Goal: Task Accomplishment & Management: Use online tool/utility

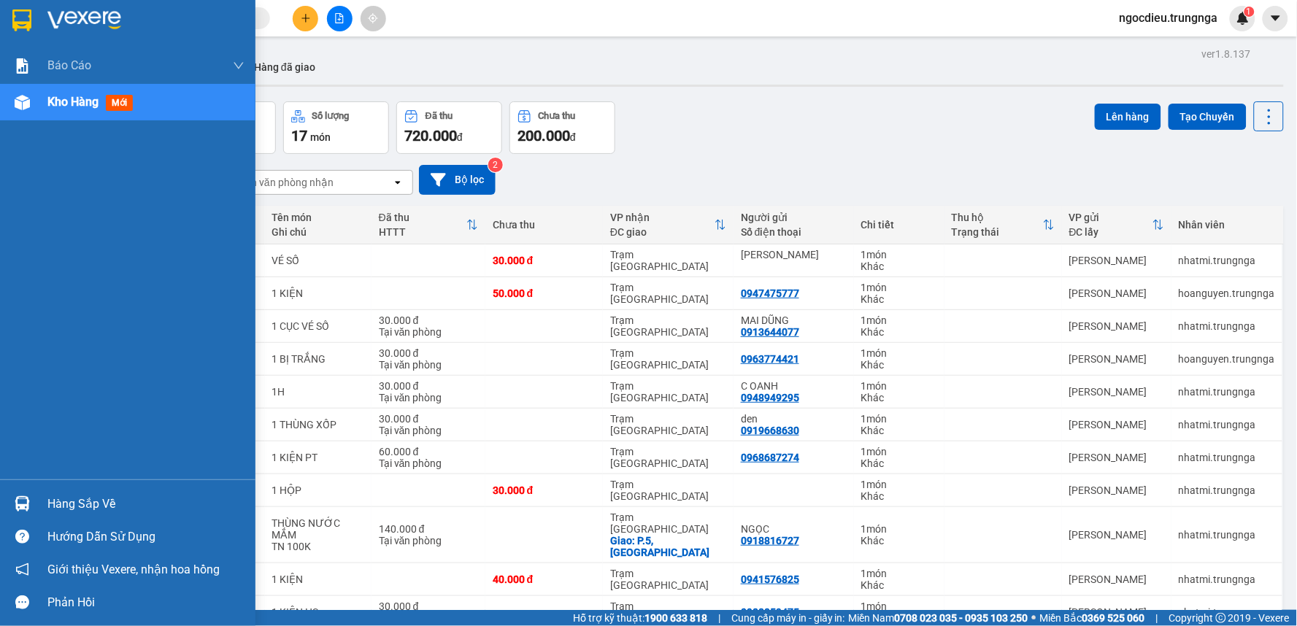
click at [74, 128] on div "Báo cáo Báo cáo dòng tiền (nhân viên) - chỉ tính tiền mặt Kho hàng mới" at bounding box center [128, 263] width 256 height 432
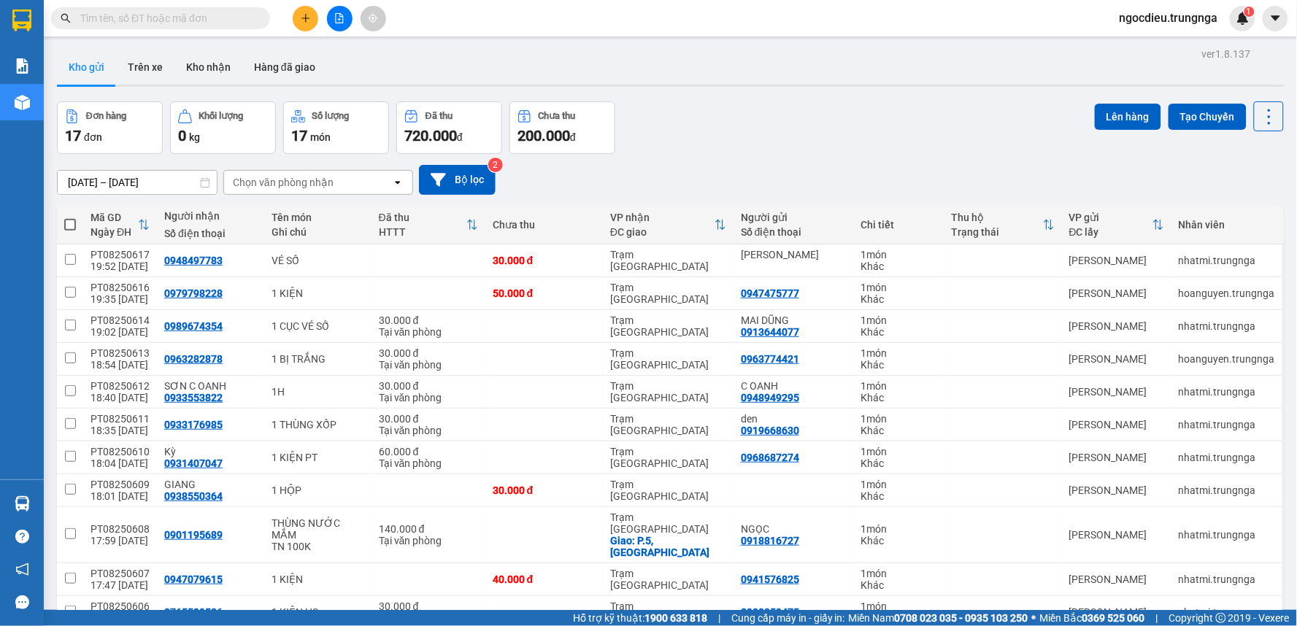
scroll to position [266, 0]
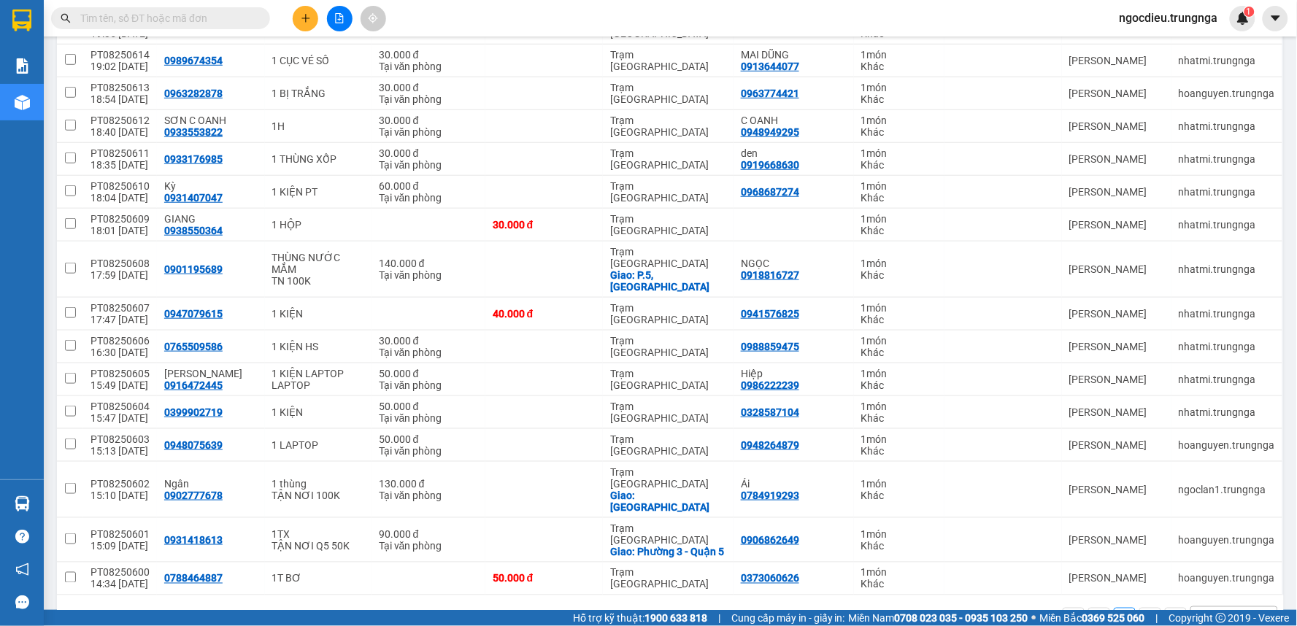
click at [1213, 612] on div "100 / trang" at bounding box center [1225, 619] width 51 height 15
click at [1207, 540] on span "100 / trang" at bounding box center [1218, 542] width 55 height 15
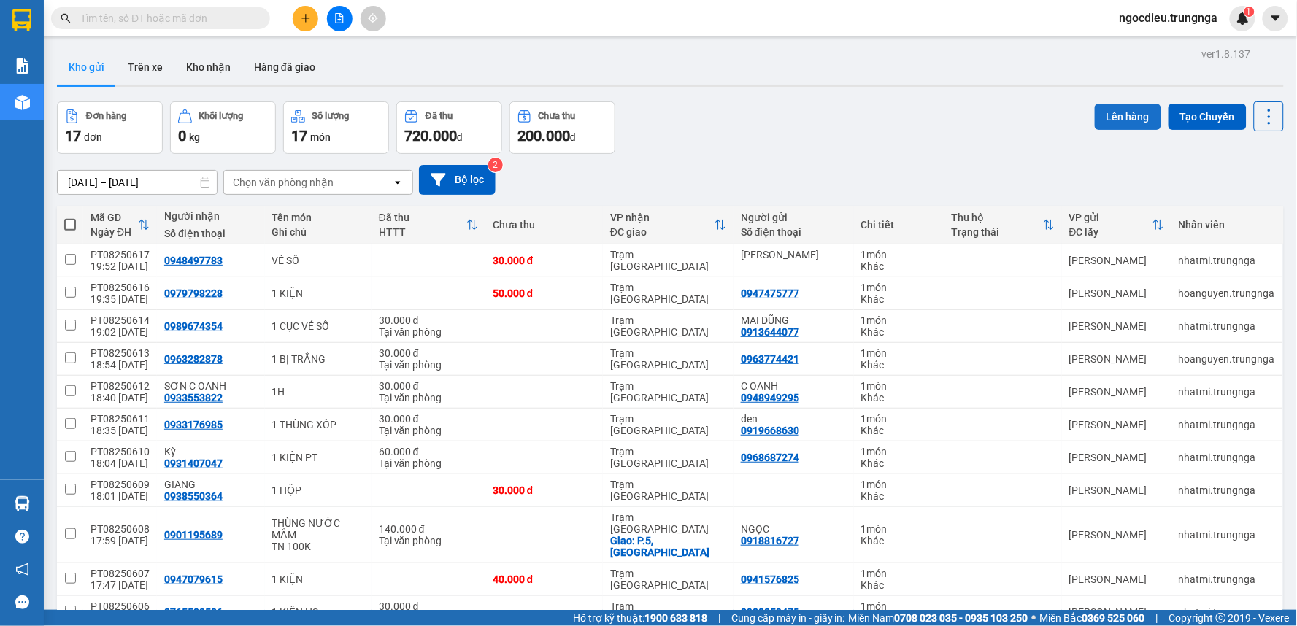
click at [1101, 117] on button "Lên hàng" at bounding box center [1128, 117] width 66 height 26
click at [72, 223] on span at bounding box center [70, 225] width 12 height 12
click at [70, 218] on input "checkbox" at bounding box center [70, 218] width 0 height 0
checkbox input "true"
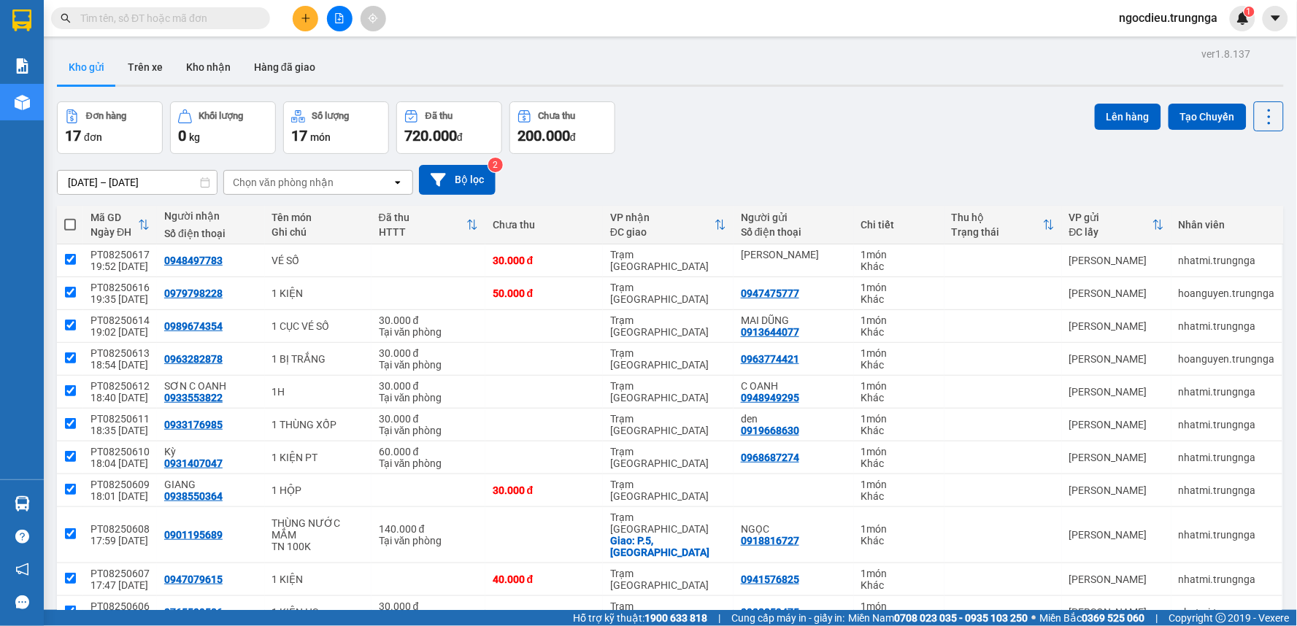
checkbox input "true"
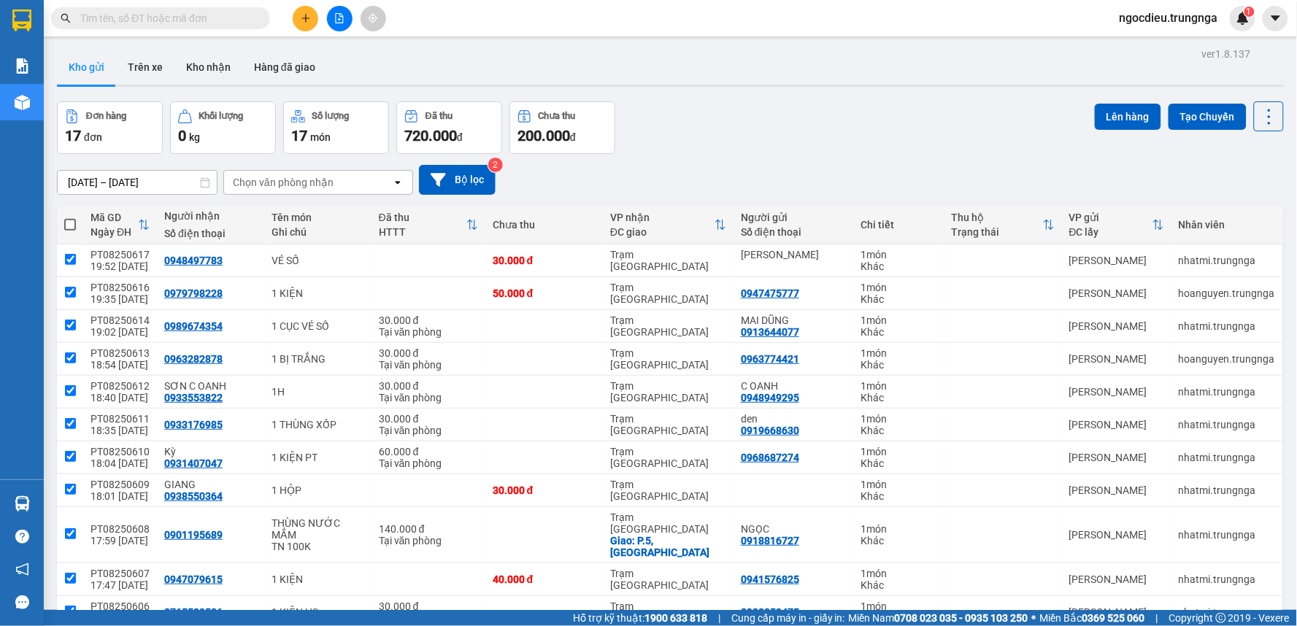
checkbox input "true"
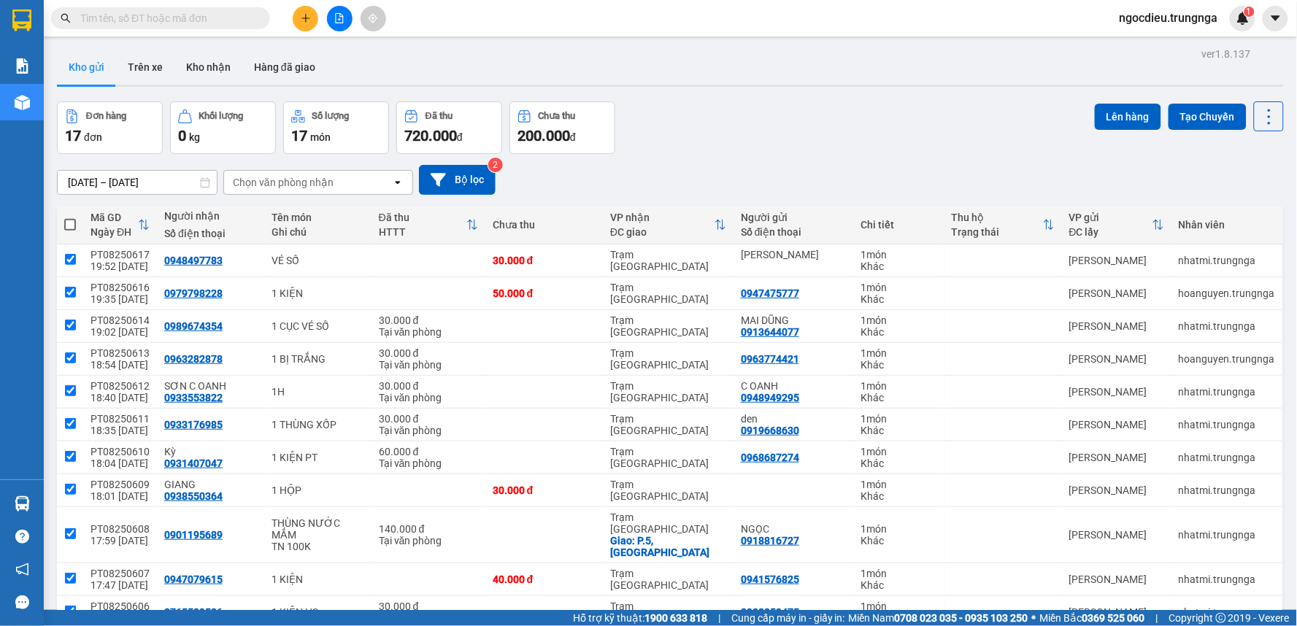
checkbox input "true"
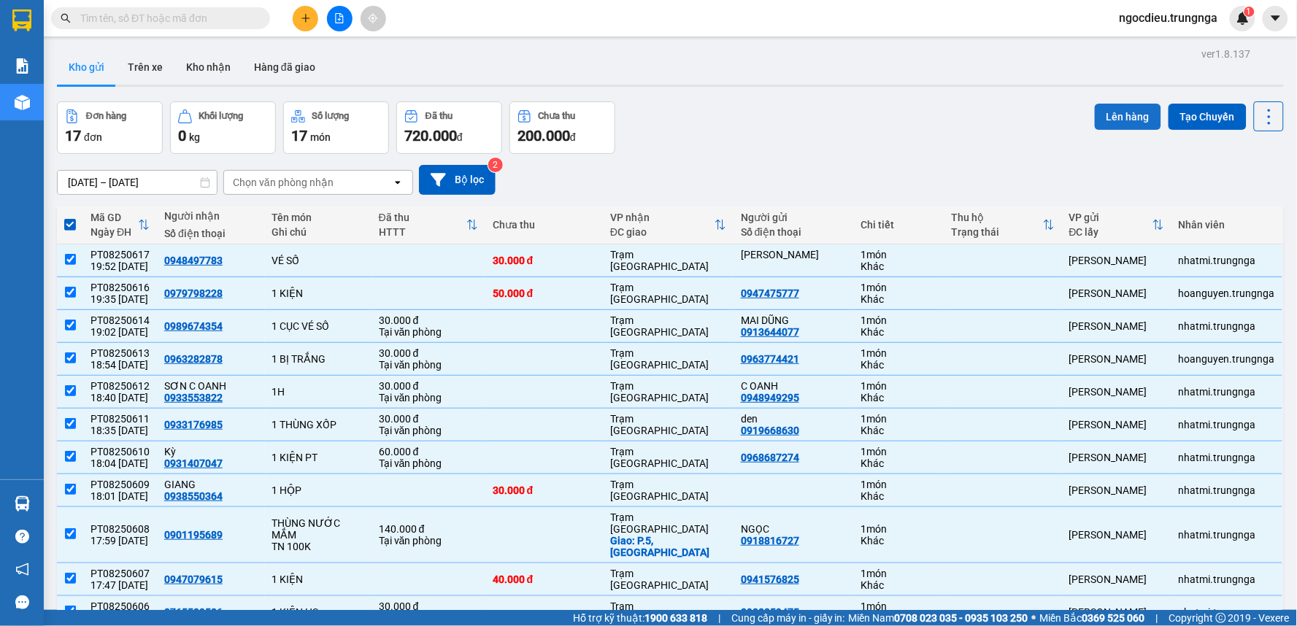
click at [1119, 113] on button "Lên hàng" at bounding box center [1128, 117] width 66 height 26
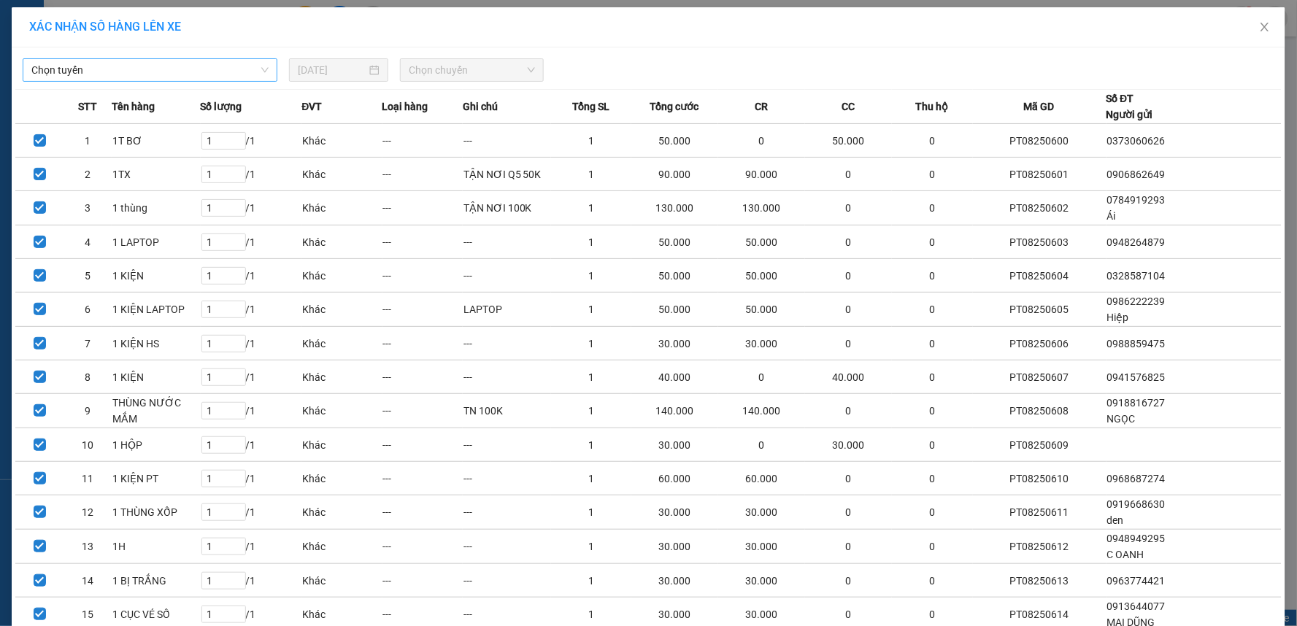
click at [88, 64] on span "Chọn tuyến" at bounding box center [149, 70] width 237 height 22
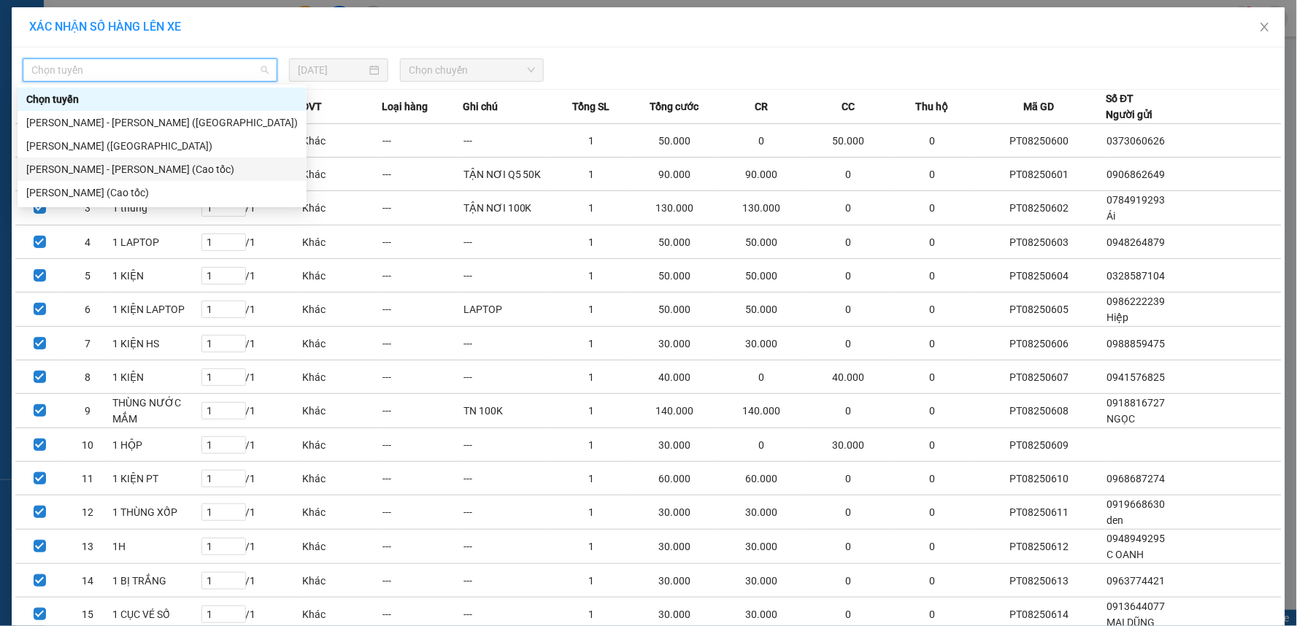
click at [76, 169] on div "[PERSON_NAME] - [PERSON_NAME] (Cao tốc)" at bounding box center [162, 169] width 272 height 16
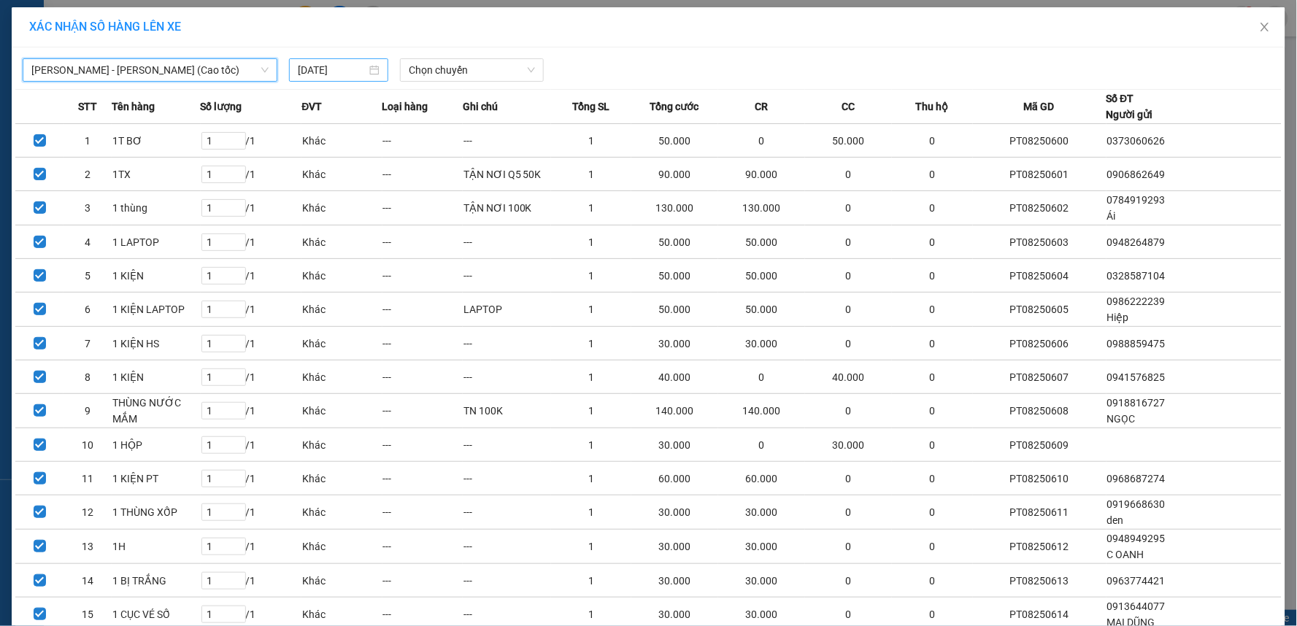
click at [337, 69] on input "[DATE]" at bounding box center [332, 70] width 69 height 16
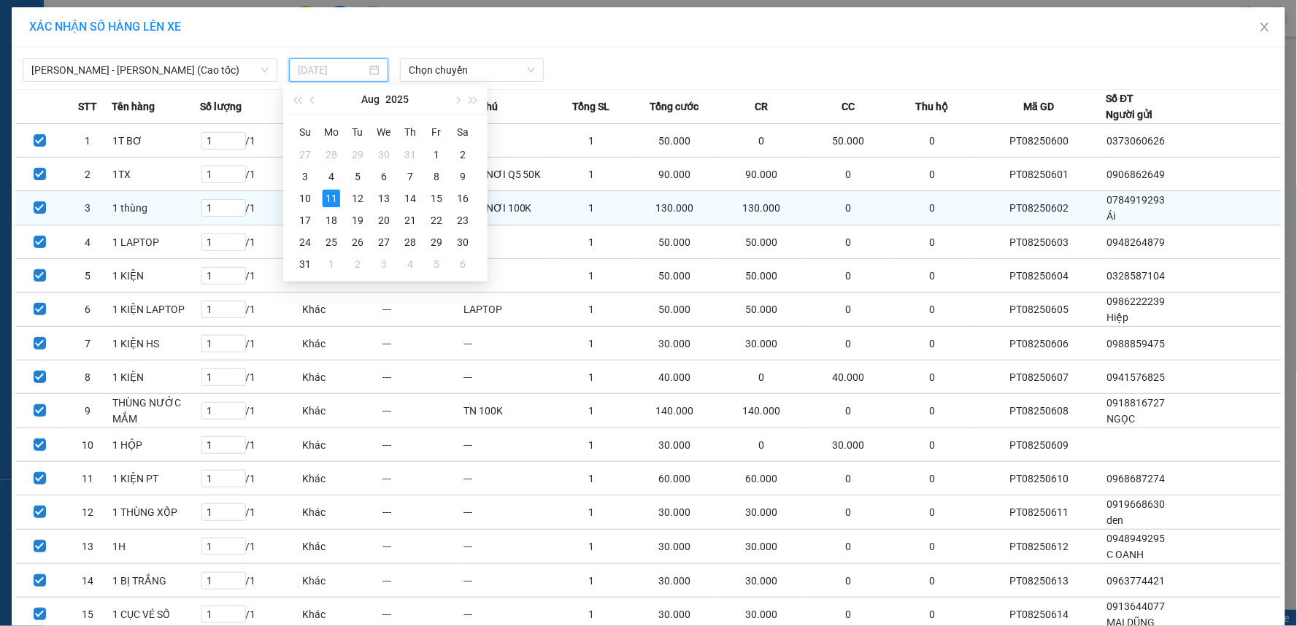
click at [358, 199] on div "12" at bounding box center [358, 199] width 18 height 18
type input "[DATE]"
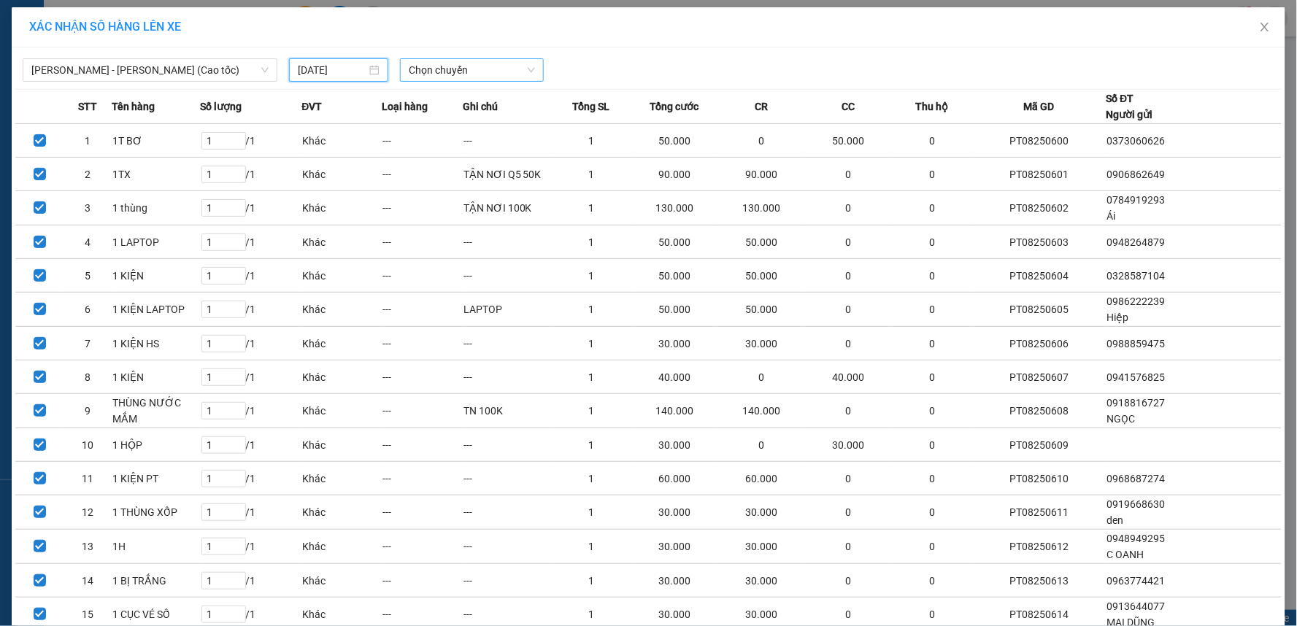
click at [436, 76] on span "Chọn chuyến" at bounding box center [472, 70] width 126 height 22
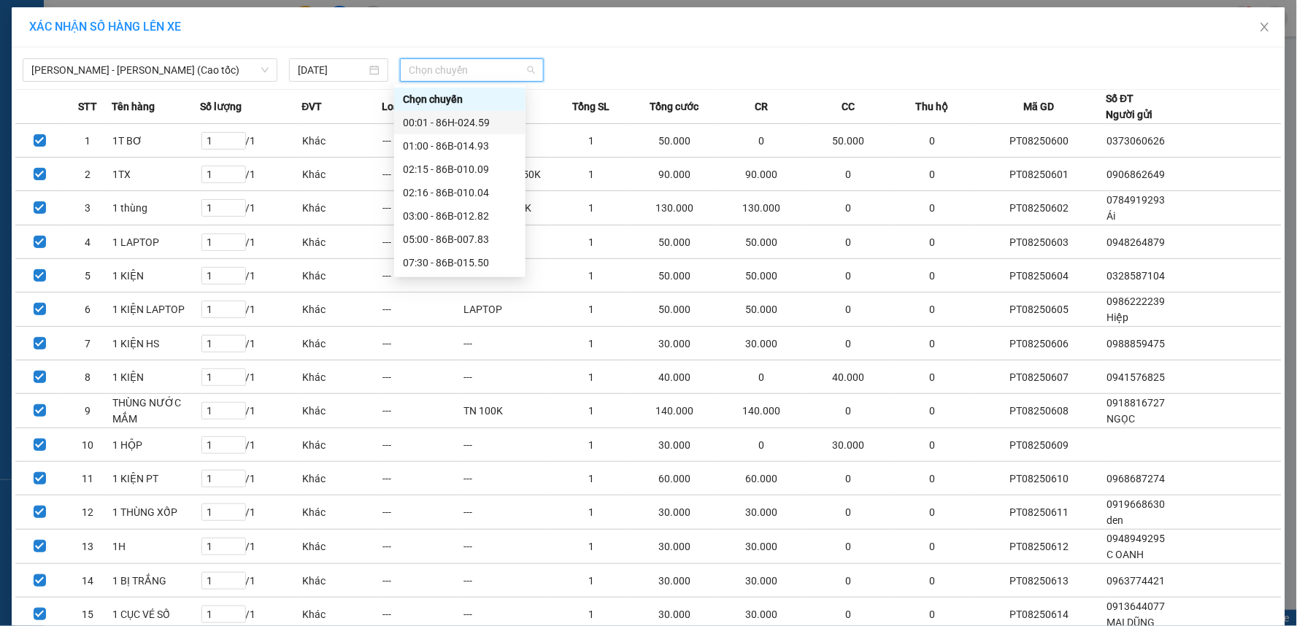
click at [436, 115] on div "00:01 - 86H-024.59" at bounding box center [460, 123] width 114 height 16
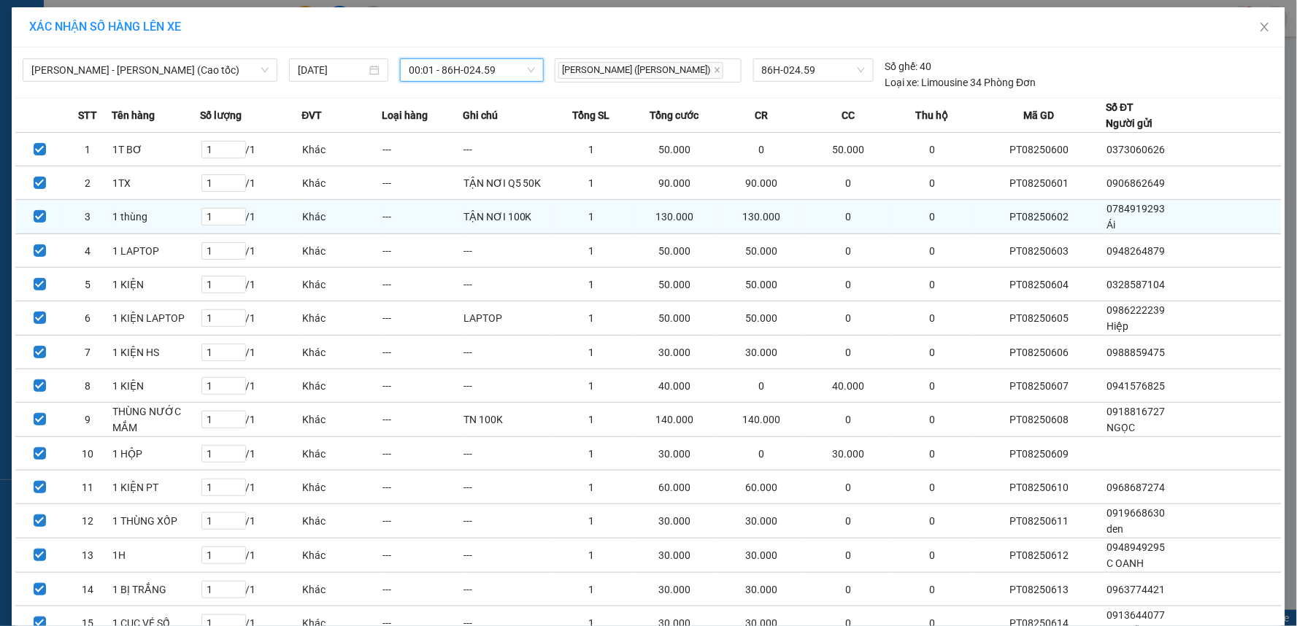
scroll to position [183, 0]
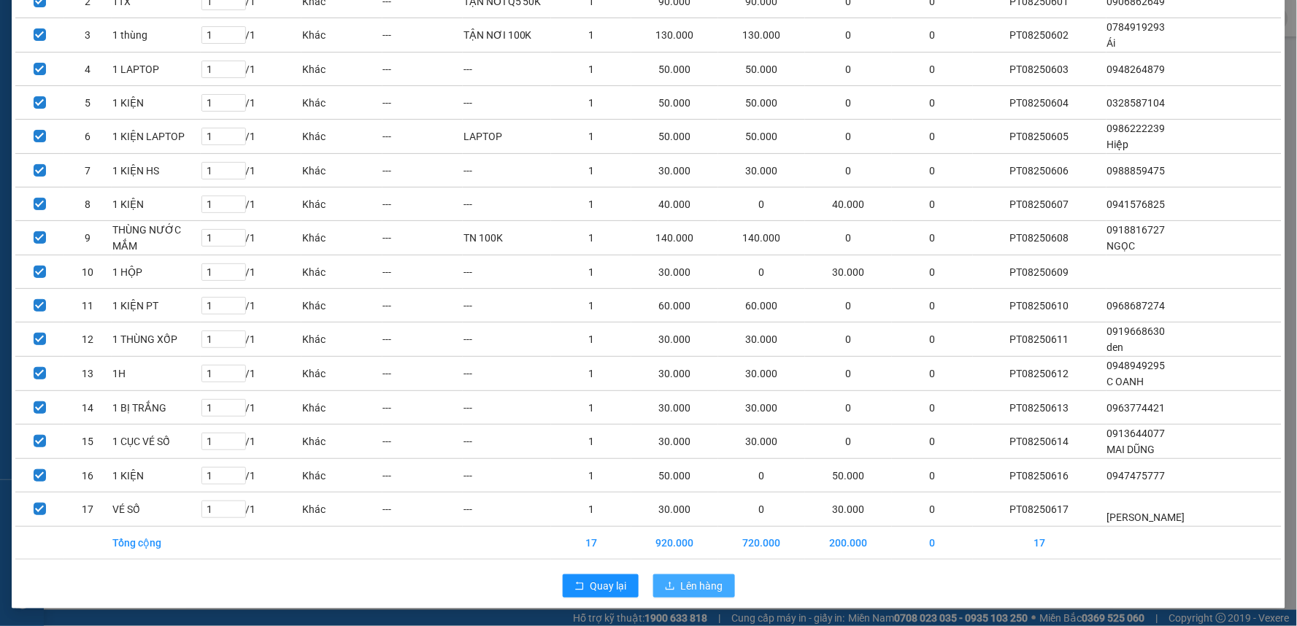
click at [687, 580] on span "Lên hàng" at bounding box center [702, 586] width 42 height 16
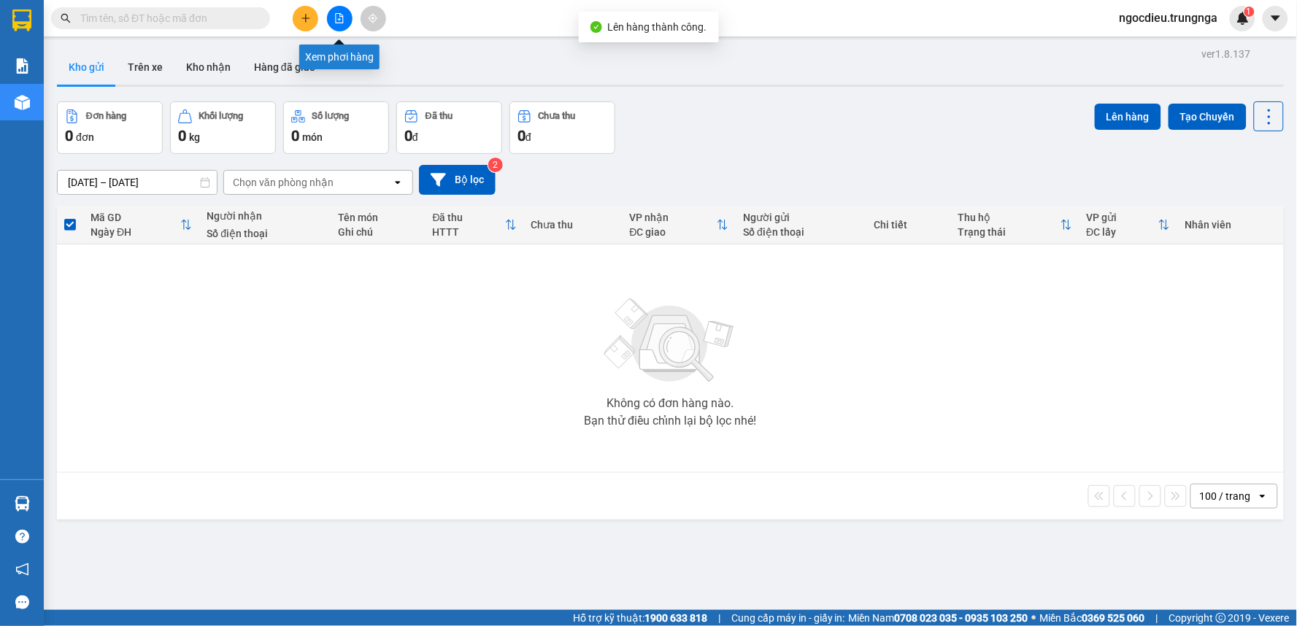
click at [345, 16] on button at bounding box center [340, 19] width 26 height 26
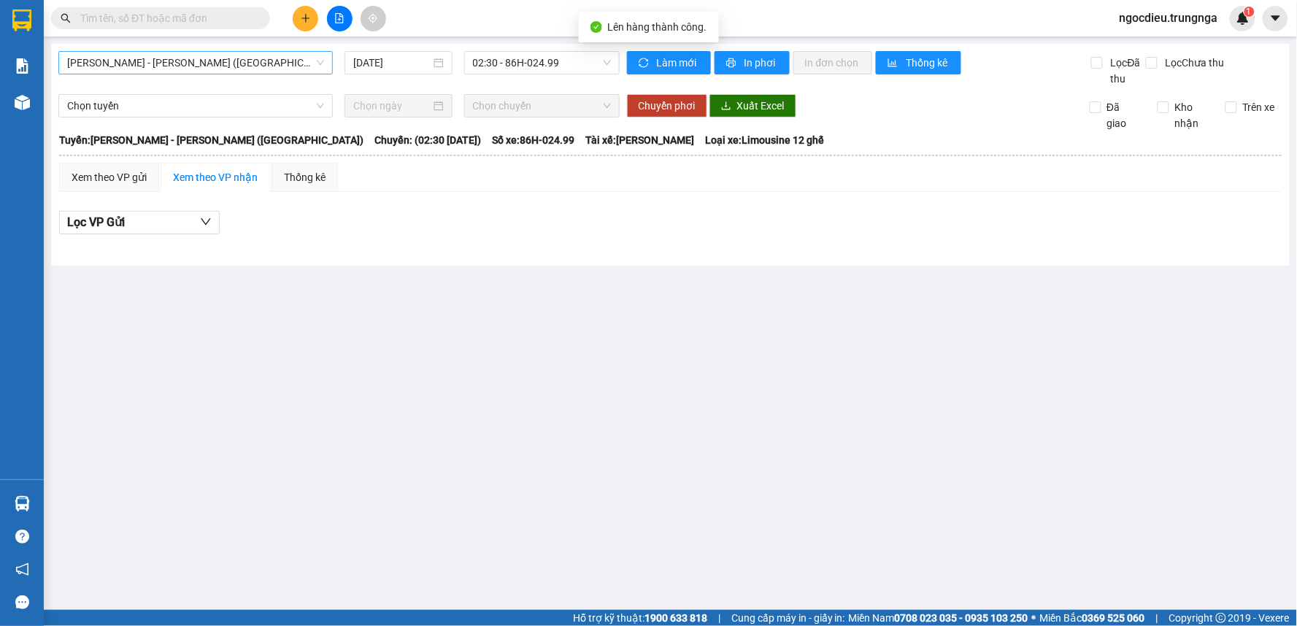
click at [172, 61] on span "[PERSON_NAME] - [PERSON_NAME] ([GEOGRAPHIC_DATA])" at bounding box center [195, 63] width 257 height 22
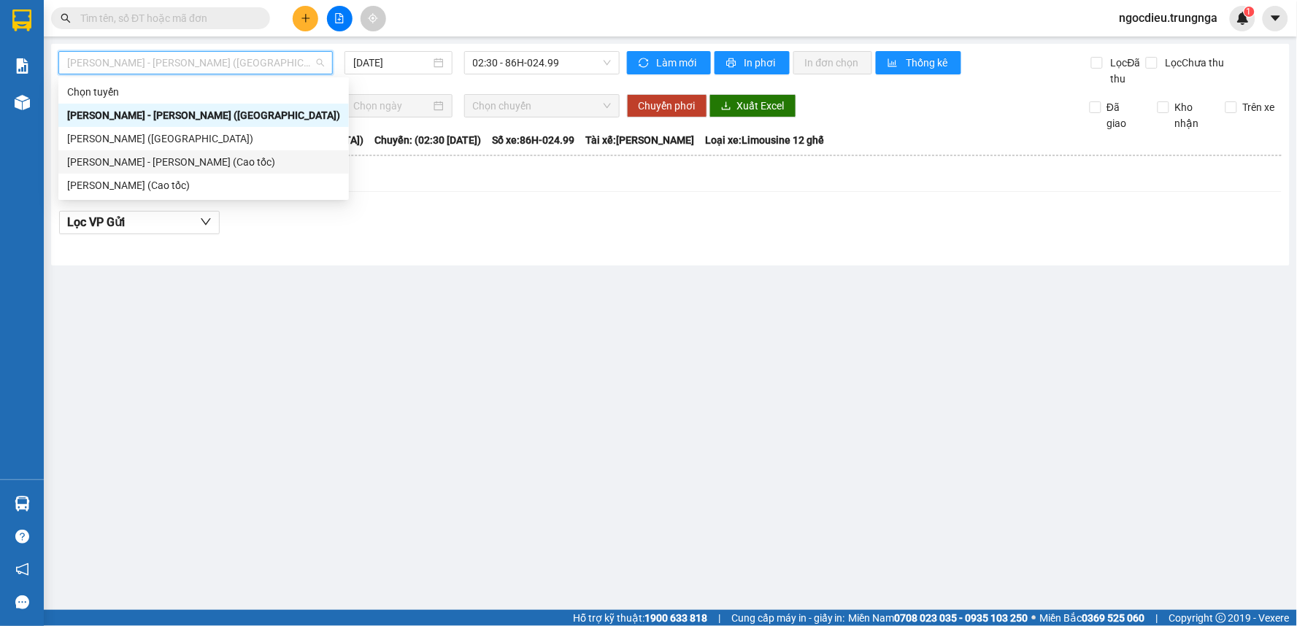
click at [163, 162] on div "[PERSON_NAME] - [PERSON_NAME] (Cao tốc)" at bounding box center [203, 162] width 273 height 16
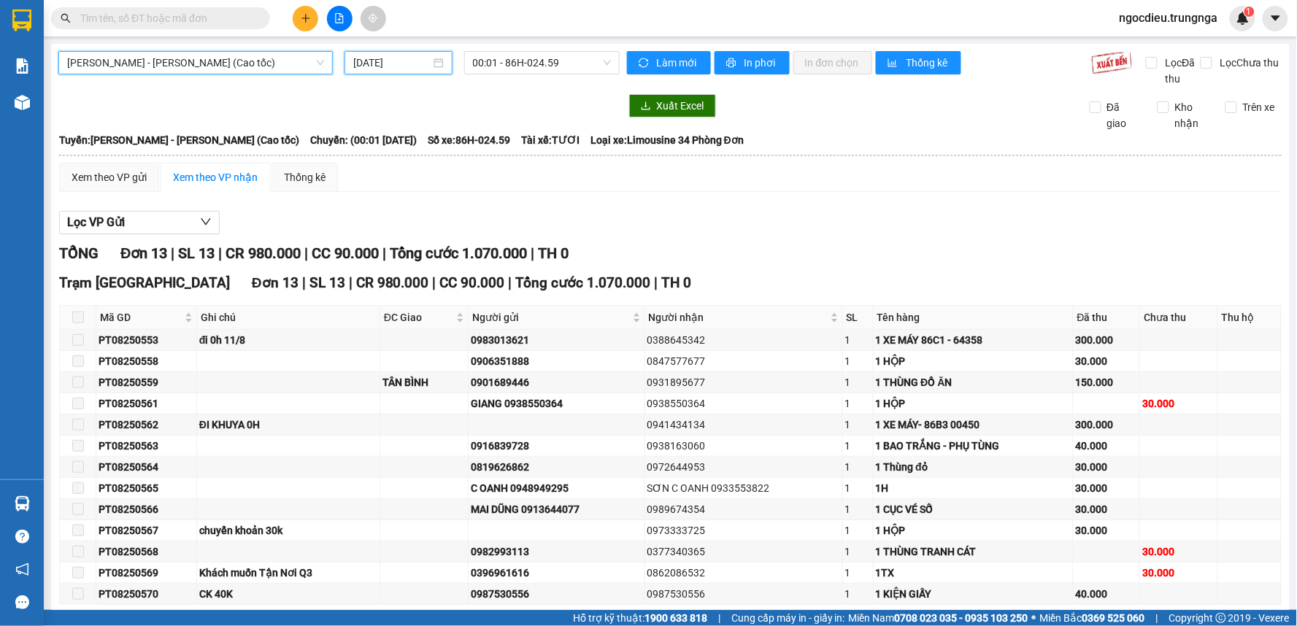
click at [365, 64] on input "[DATE]" at bounding box center [391, 63] width 77 height 16
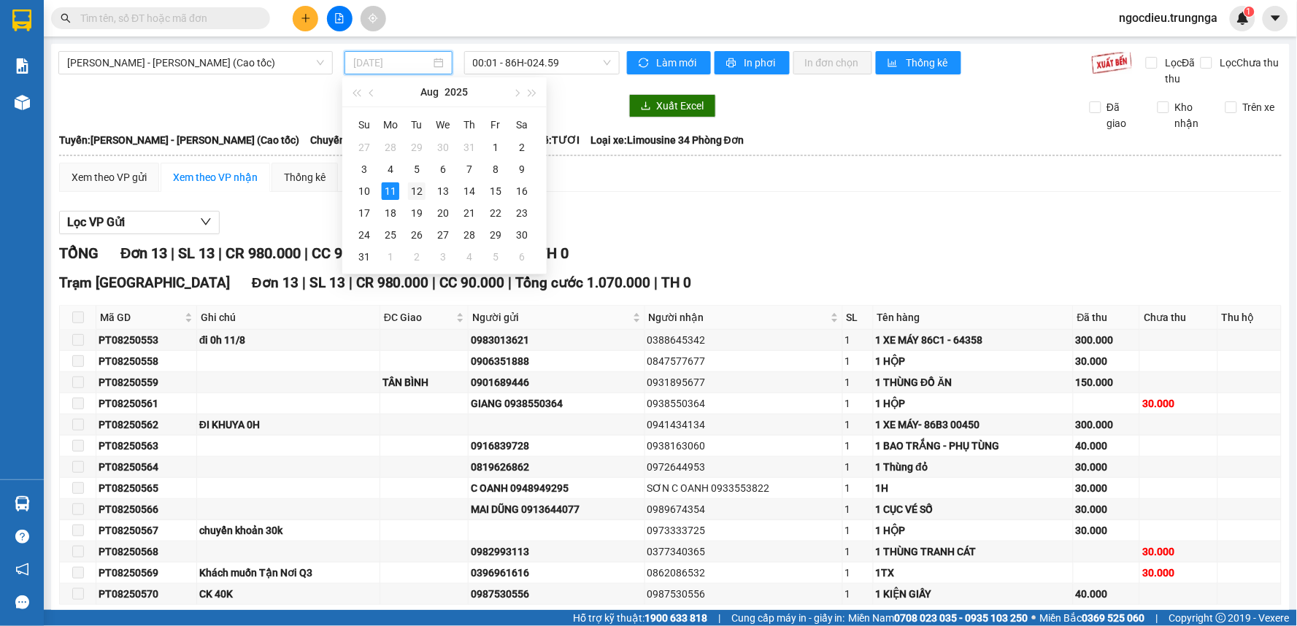
click at [412, 191] on div "12" at bounding box center [417, 192] width 18 height 18
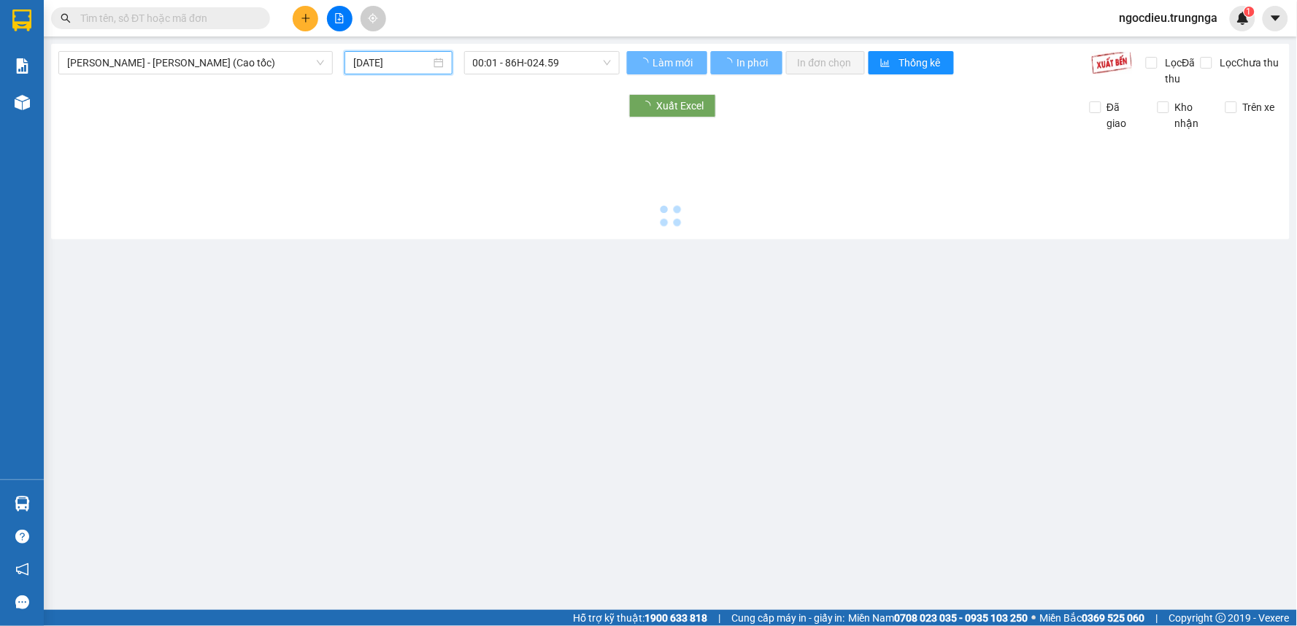
type input "[DATE]"
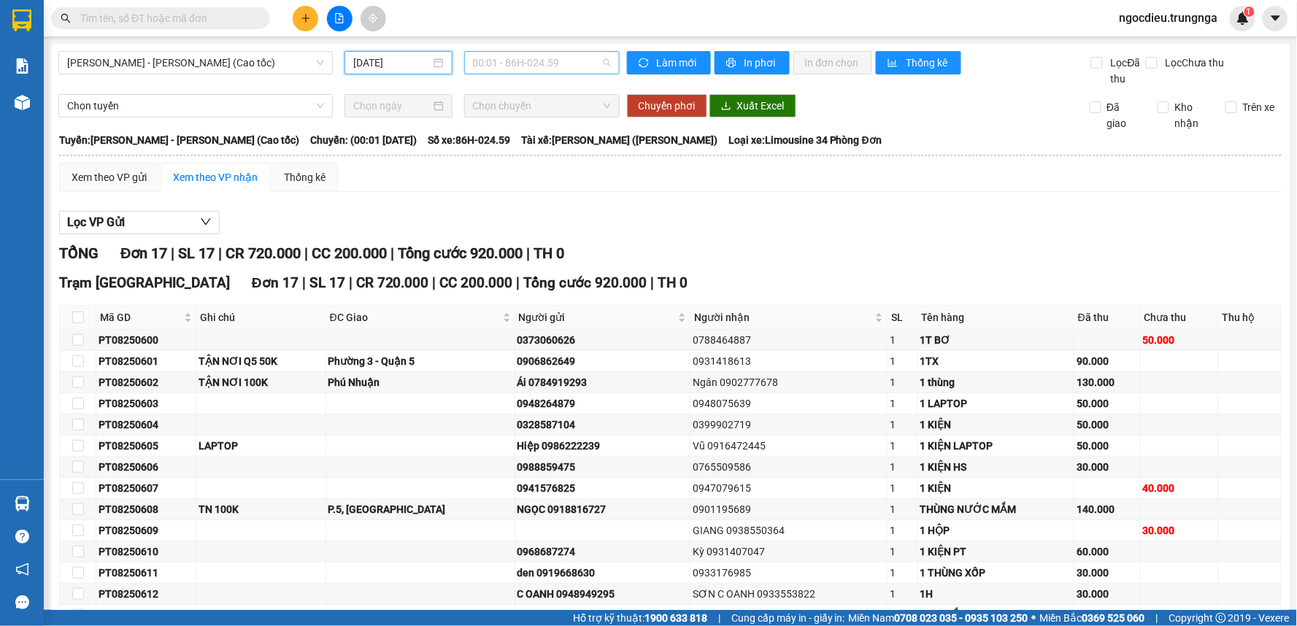
click at [526, 61] on span "00:01 - 86H-024.59" at bounding box center [542, 63] width 138 height 22
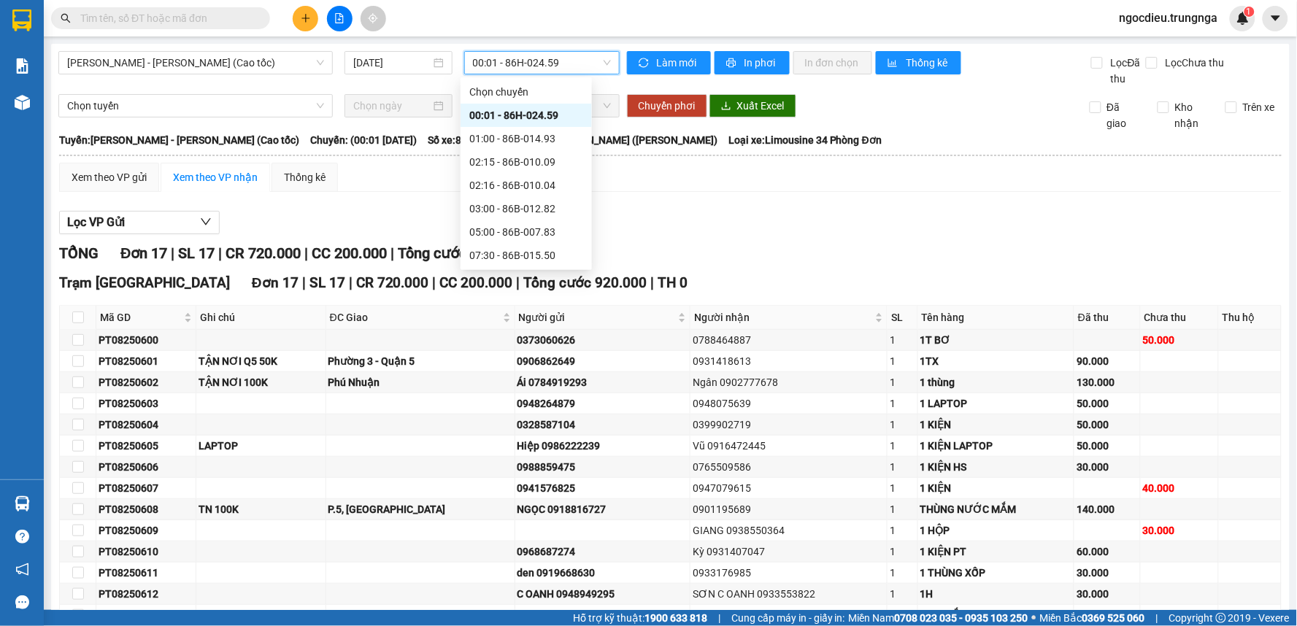
click at [526, 61] on span "00:01 - 86H-024.59" at bounding box center [542, 63] width 138 height 22
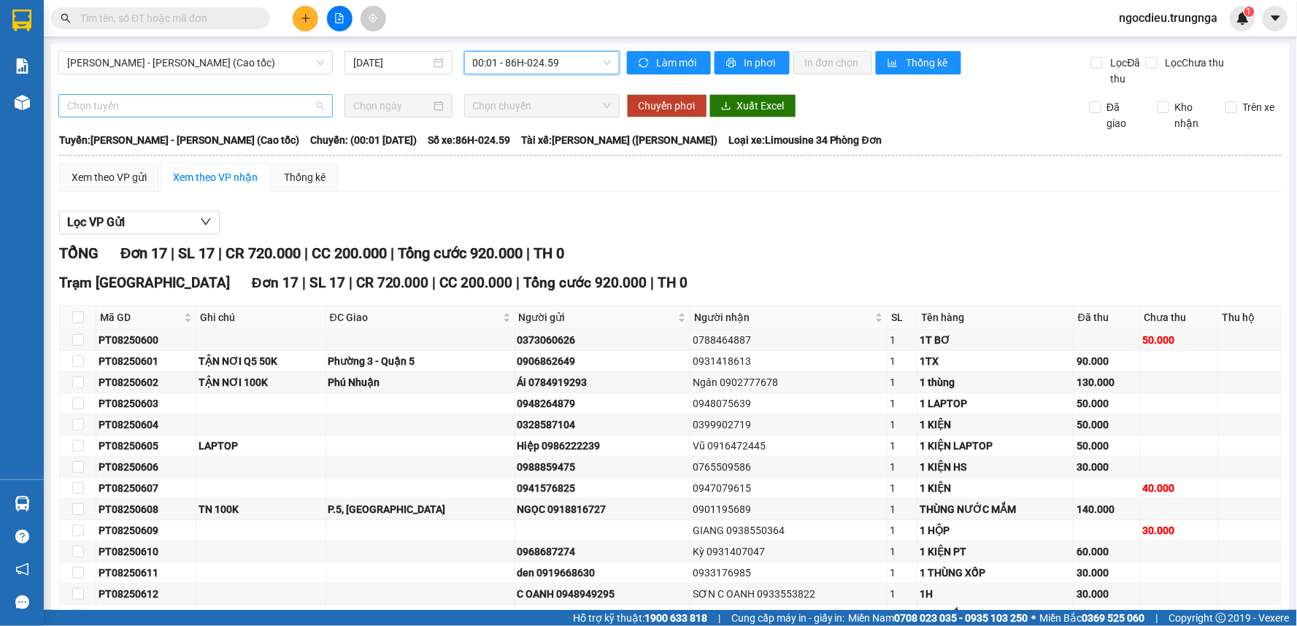
click at [241, 115] on span "Chọn tuyến" at bounding box center [195, 106] width 257 height 22
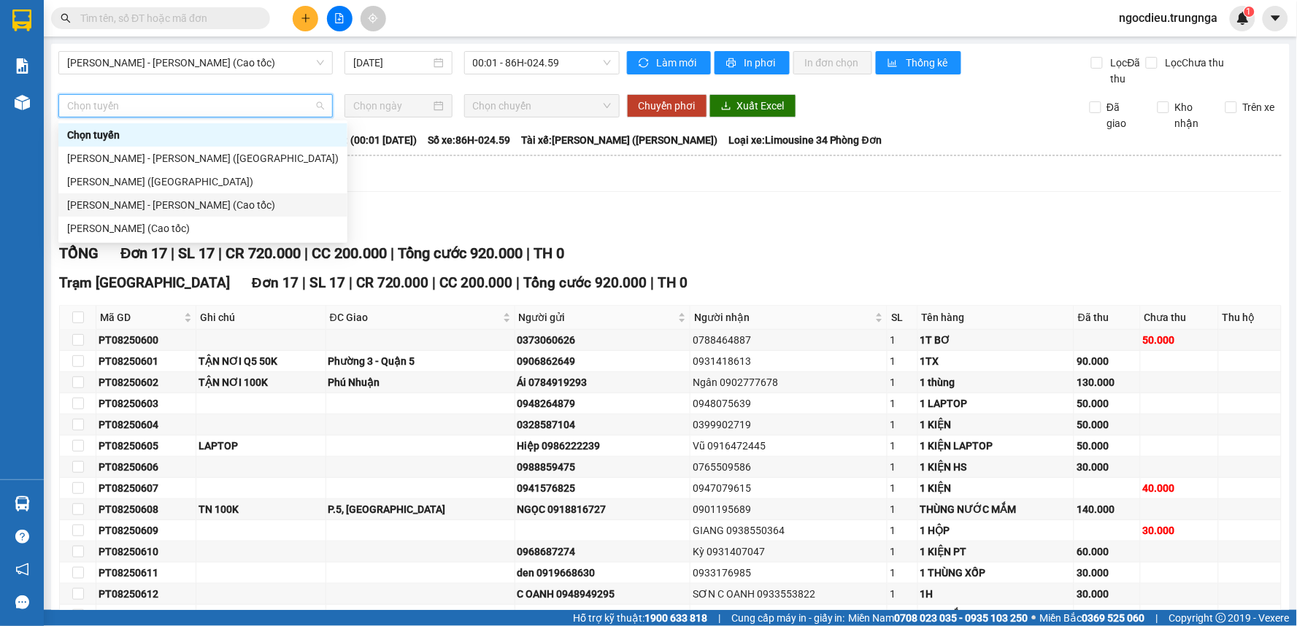
click at [177, 201] on div "[PERSON_NAME] - [PERSON_NAME] (Cao tốc)" at bounding box center [203, 205] width 272 height 16
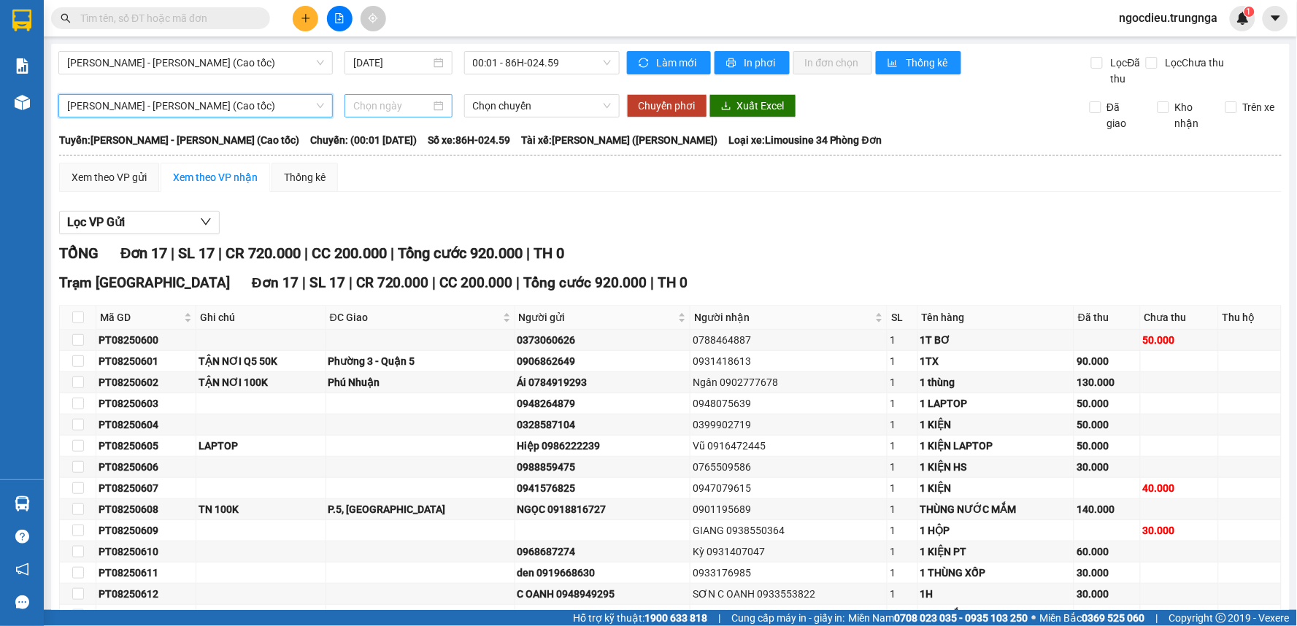
click at [394, 105] on input at bounding box center [391, 106] width 77 height 16
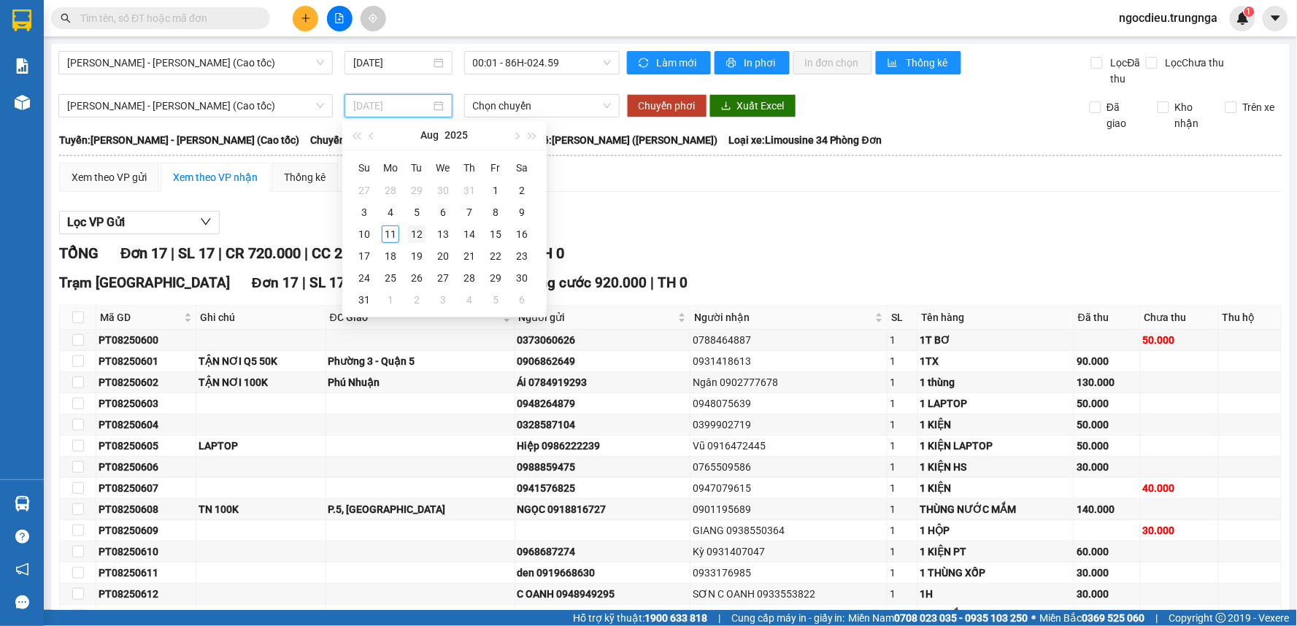
type input "[DATE]"
click at [416, 231] on div "12" at bounding box center [417, 235] width 18 height 18
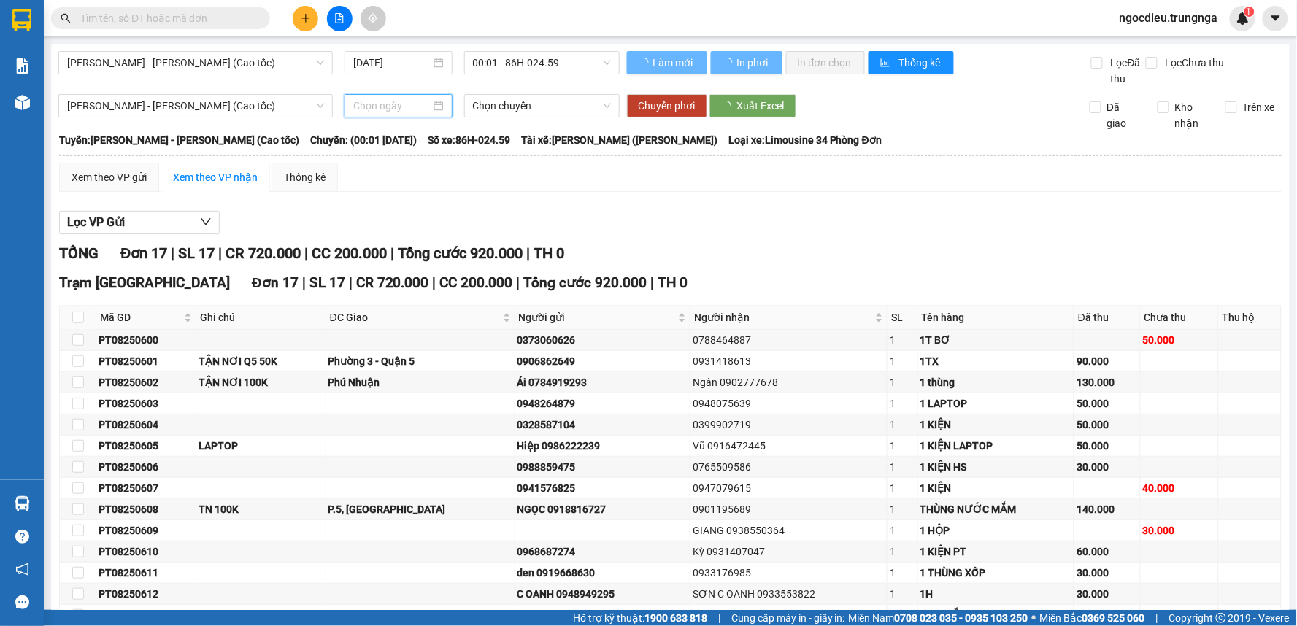
type input "[DATE]"
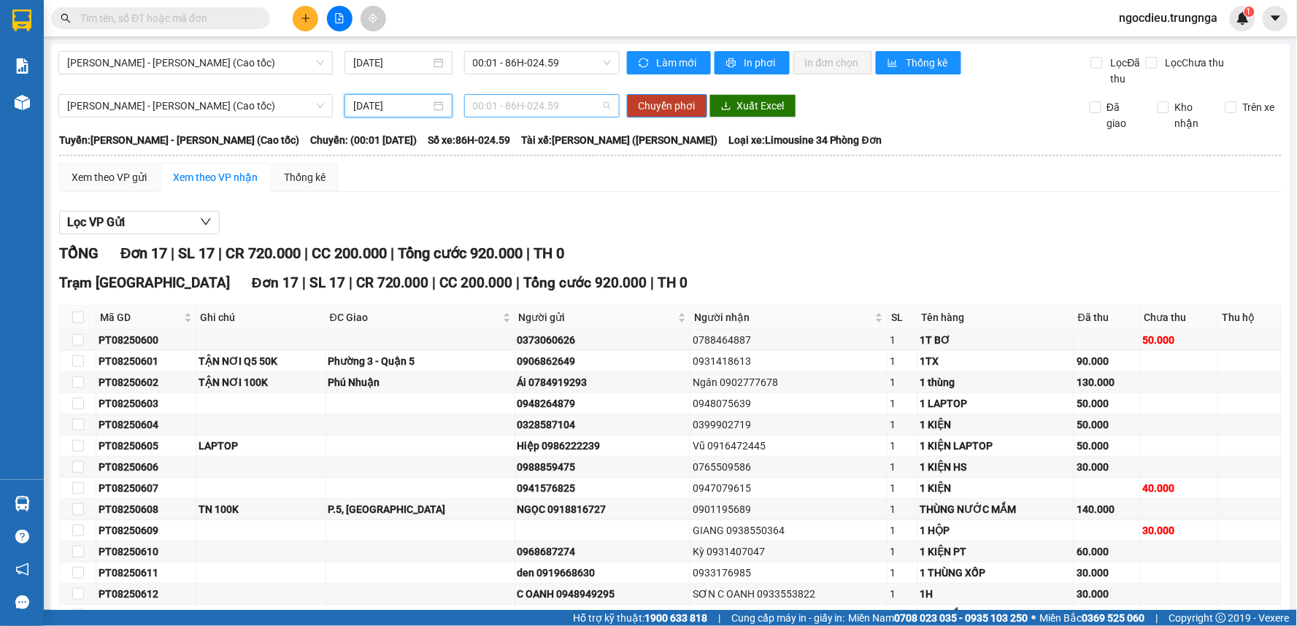
click at [528, 108] on span "00:01 - 86H-024.59" at bounding box center [542, 106] width 138 height 22
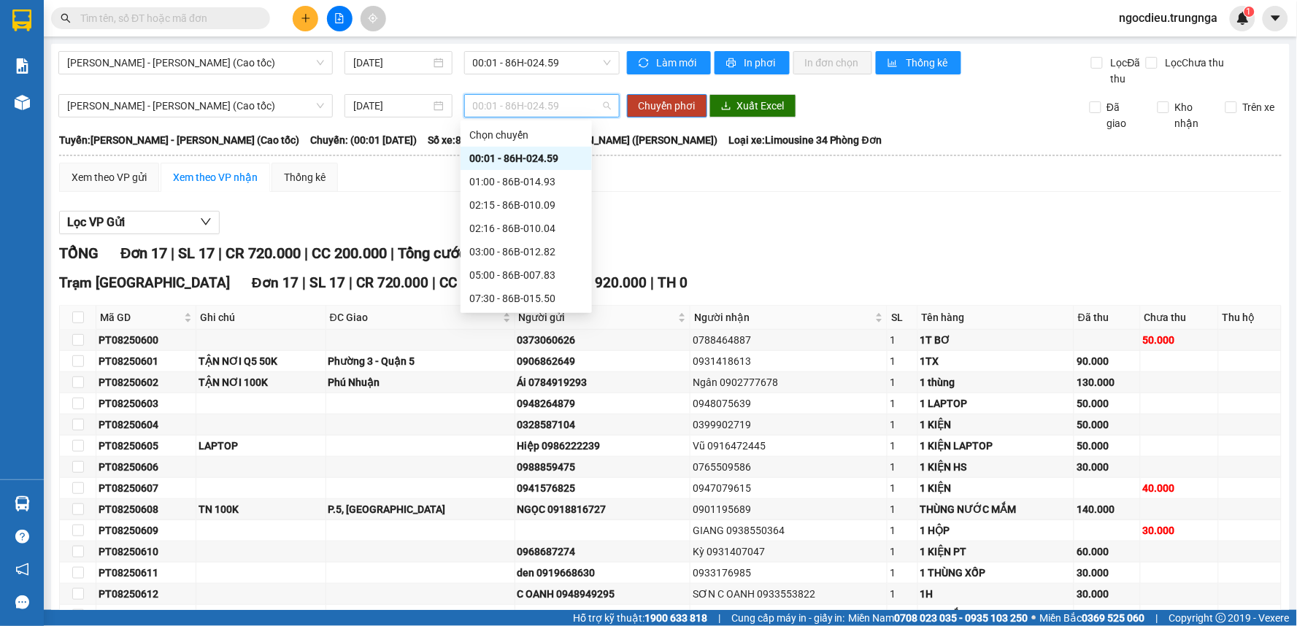
click at [502, 155] on div "00:01 - 86H-024.59" at bounding box center [526, 158] width 114 height 16
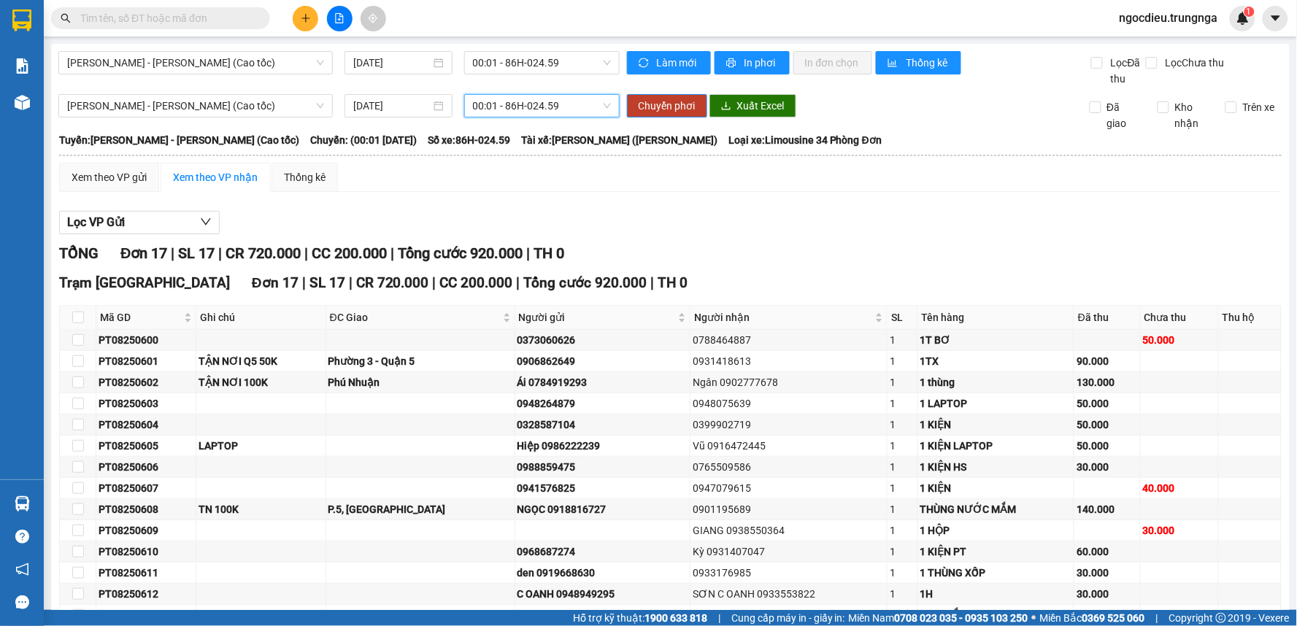
click at [872, 125] on div "[PERSON_NAME] - [PERSON_NAME] (Cao tốc) [DATE] 00:01 00:01 - 86H-024.59 Chuyển …" at bounding box center [670, 112] width 1224 height 37
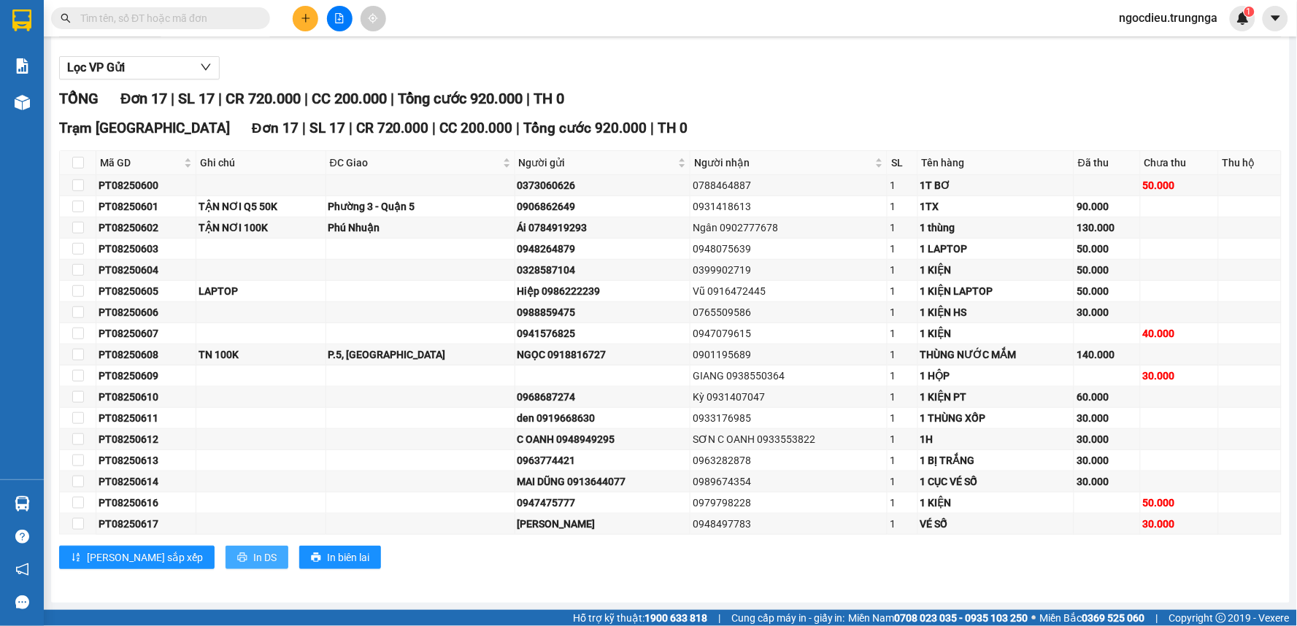
click at [226, 557] on button "In DS" at bounding box center [257, 557] width 63 height 23
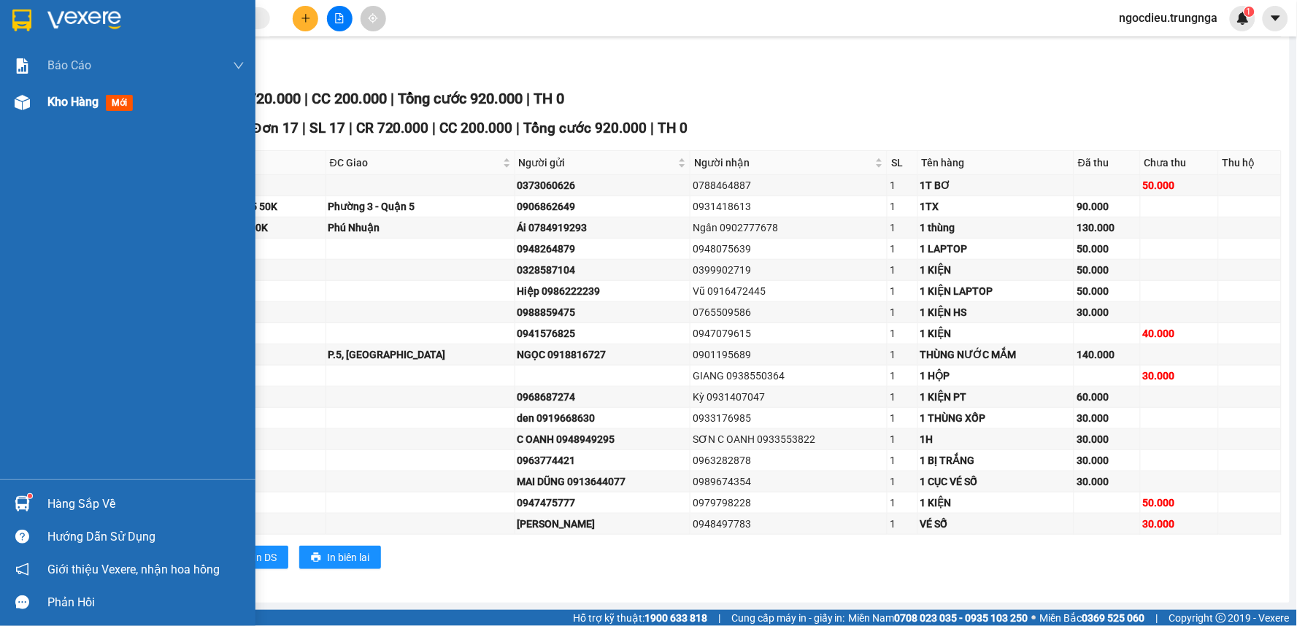
click at [61, 99] on span "Kho hàng" at bounding box center [72, 102] width 51 height 14
